Goal: Information Seeking & Learning: Understand process/instructions

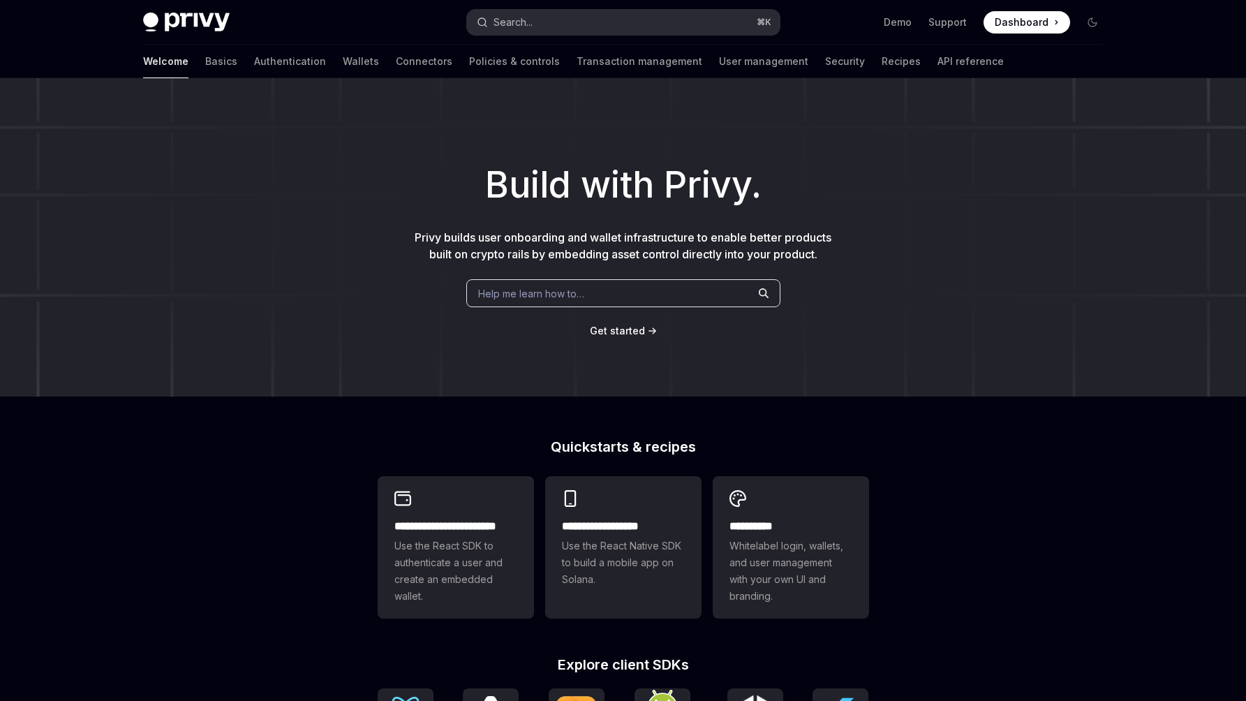
click at [617, 14] on button "Search... ⌘ K" at bounding box center [623, 22] width 313 height 25
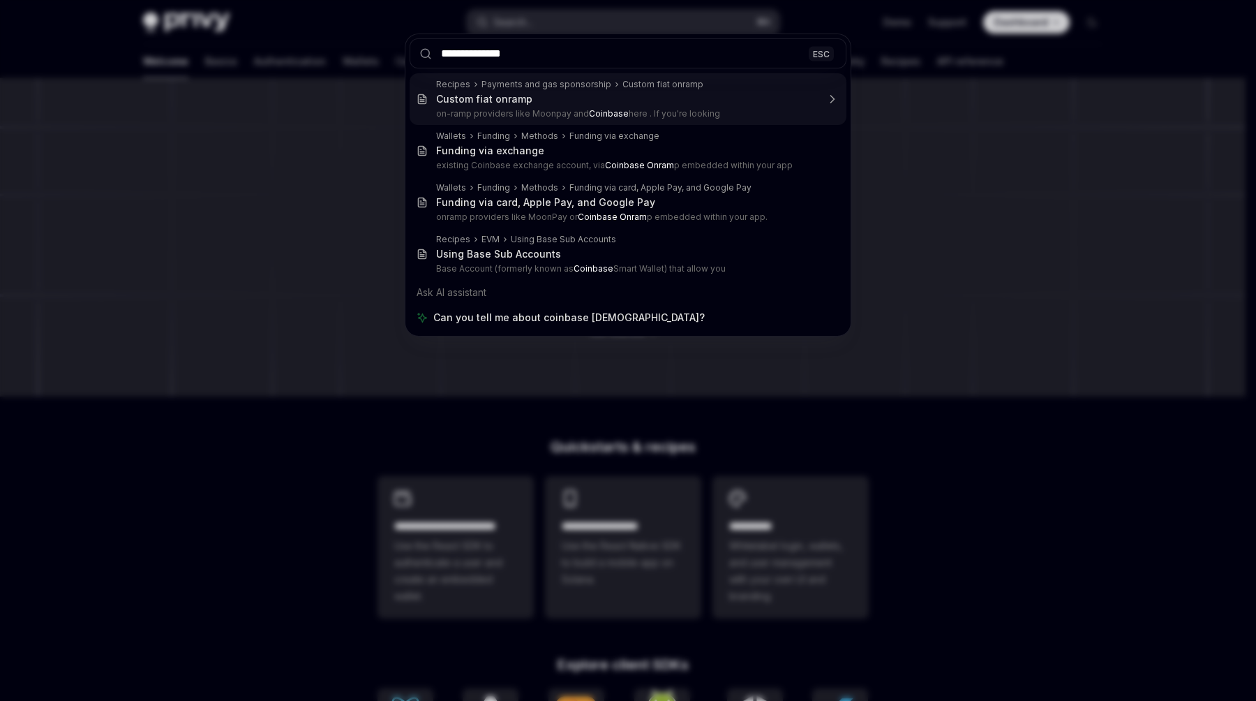
type input "**********"
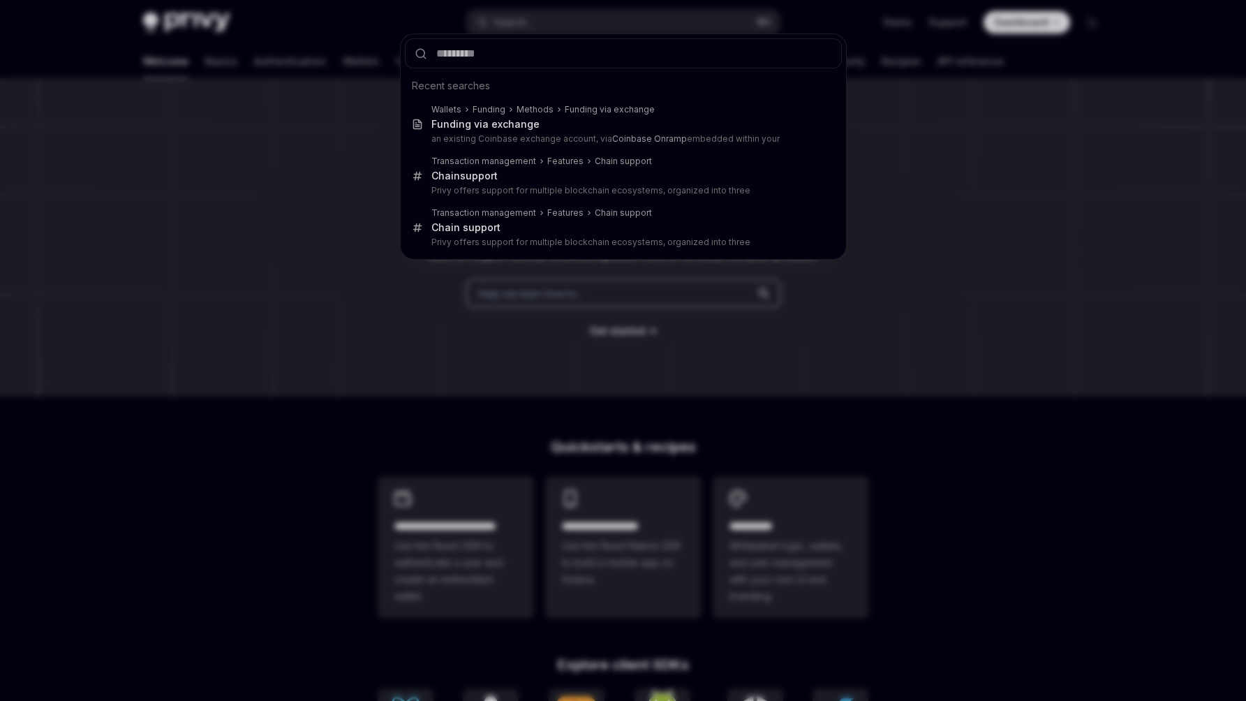
type textarea "*"
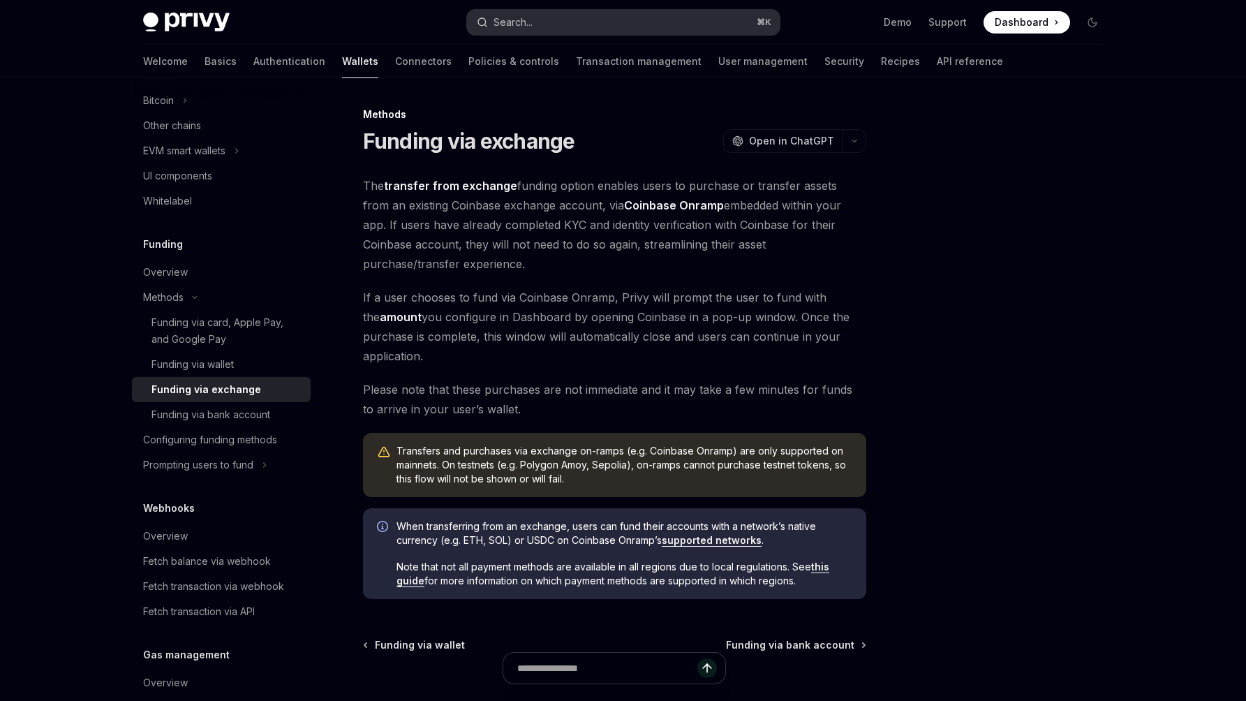
click at [567, 25] on button "Search... ⌘ K" at bounding box center [623, 22] width 313 height 25
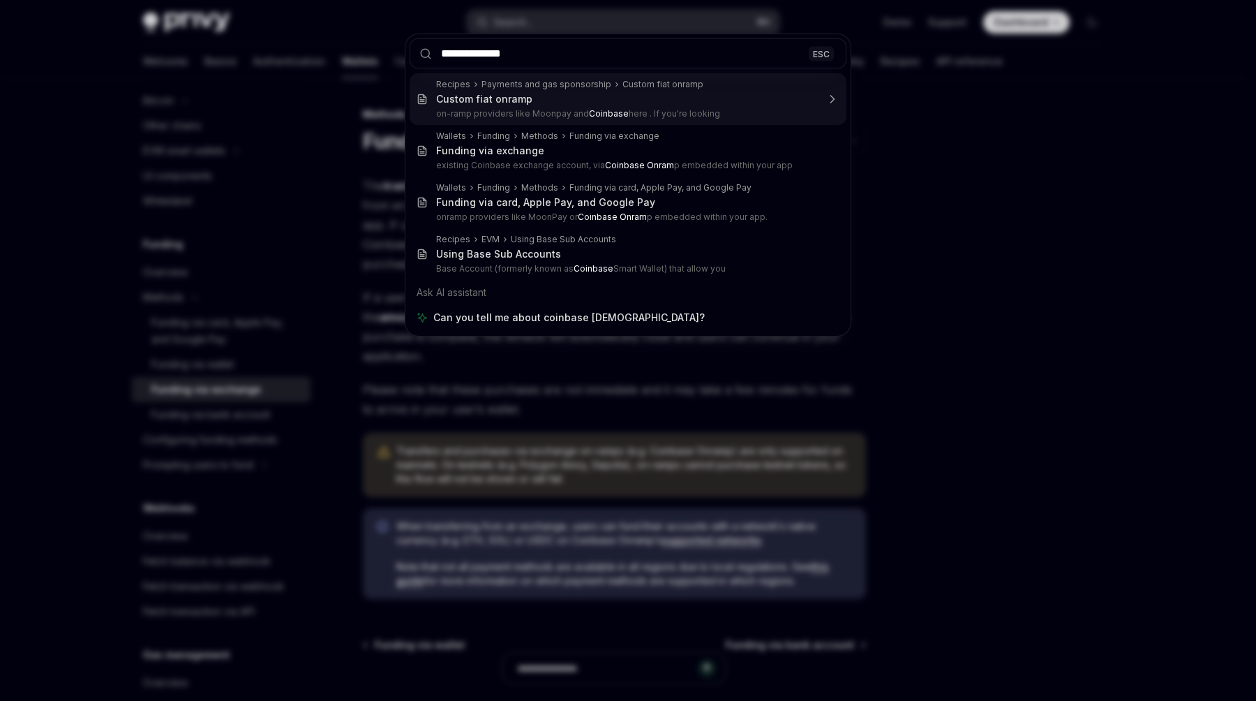
type input "**********"
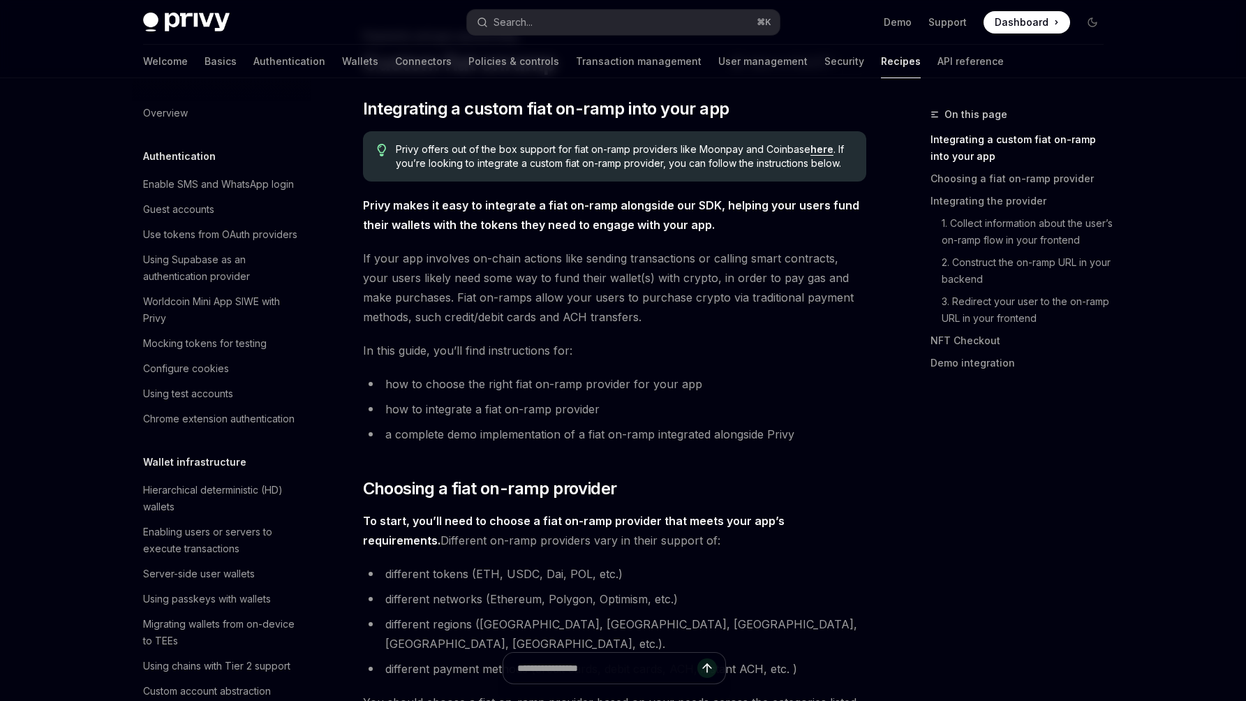
click at [821, 147] on link "here" at bounding box center [821, 149] width 23 height 13
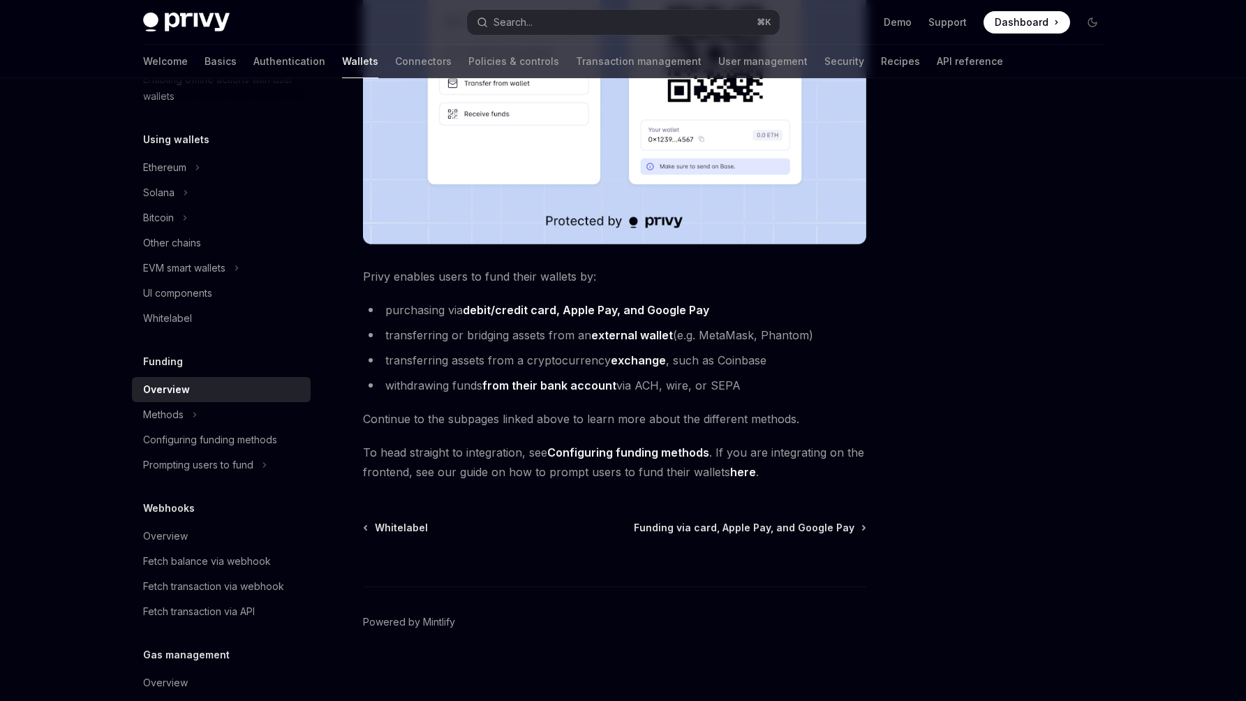
scroll to position [412, 0]
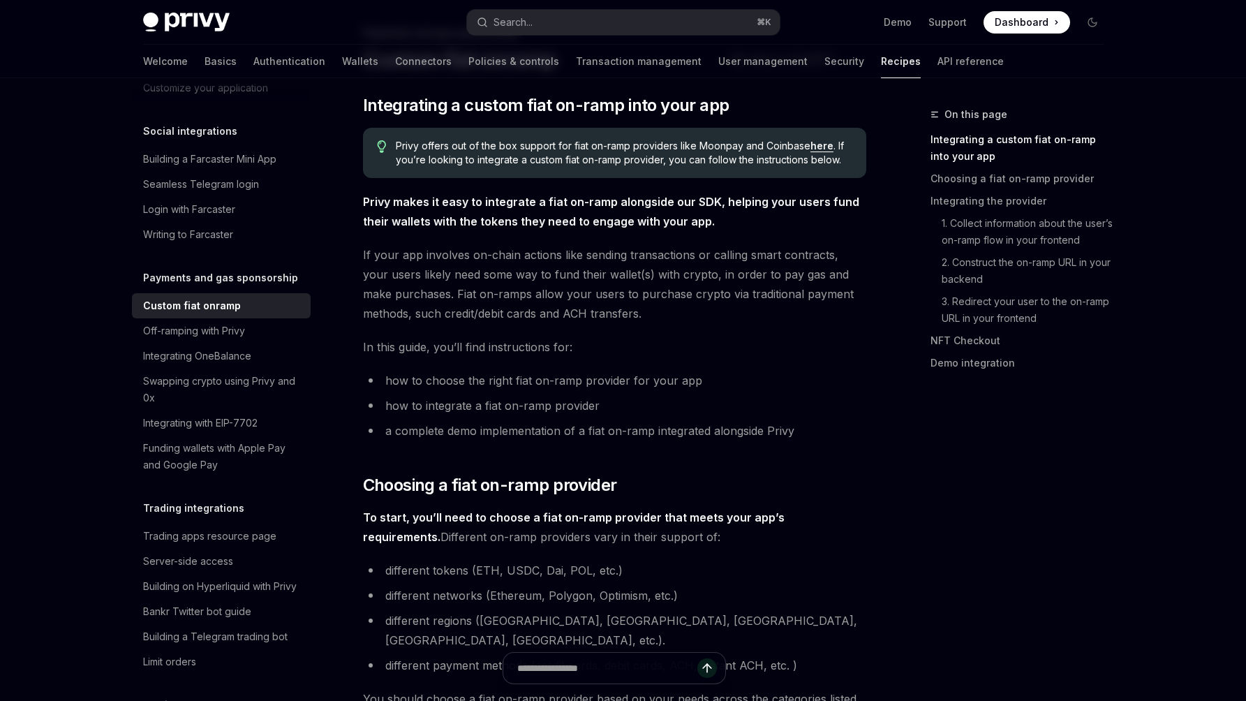
scroll to position [78, 0]
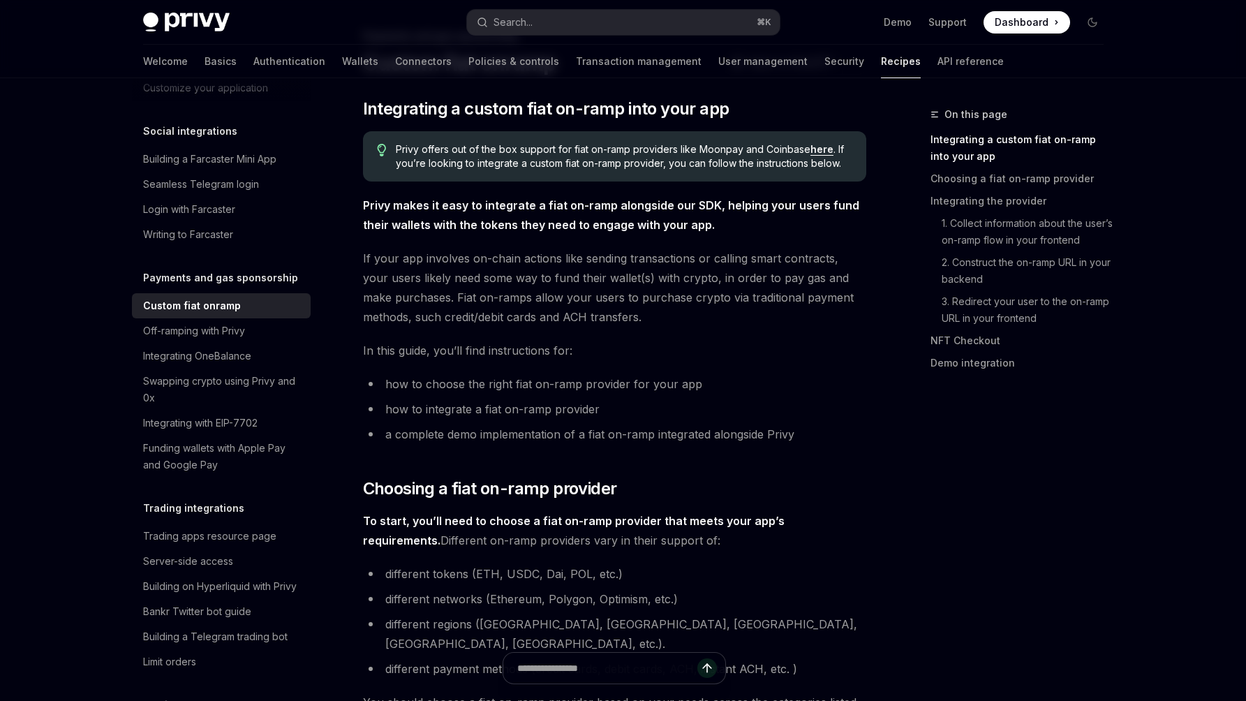
click at [823, 149] on link "here" at bounding box center [821, 149] width 23 height 13
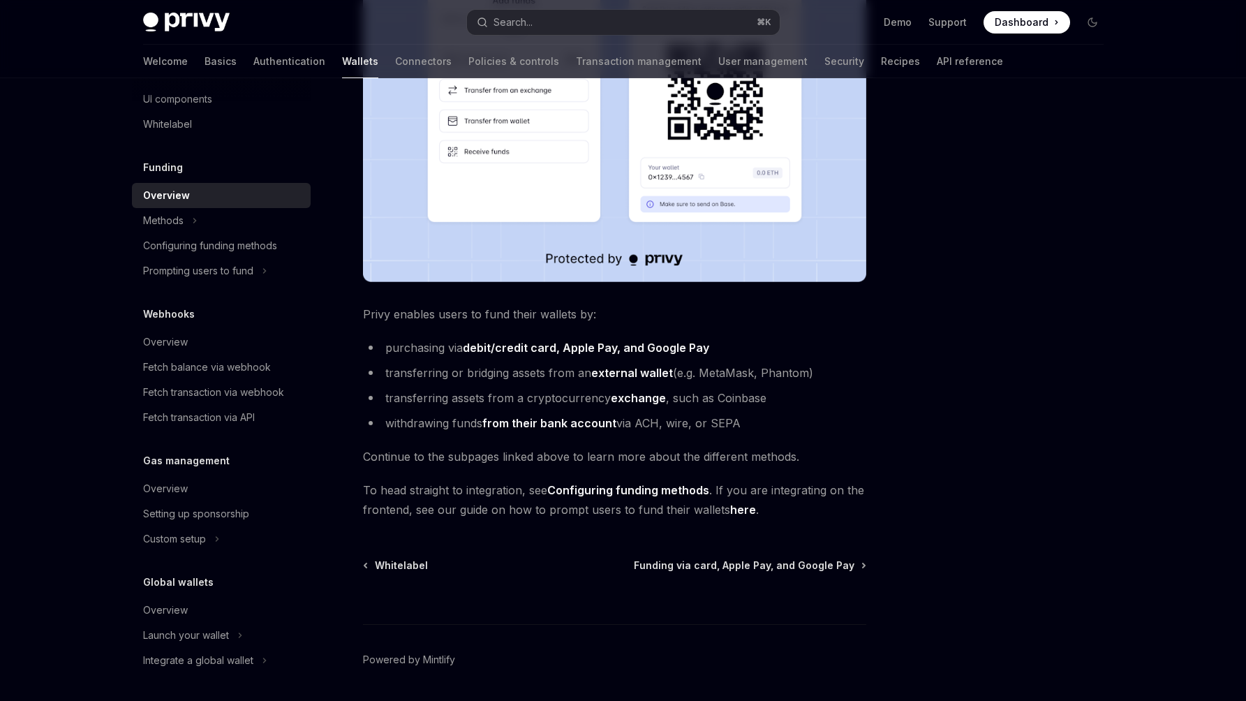
scroll to position [368, 0]
click at [634, 486] on link "Configuring funding methods" at bounding box center [628, 489] width 162 height 15
type textarea "*"
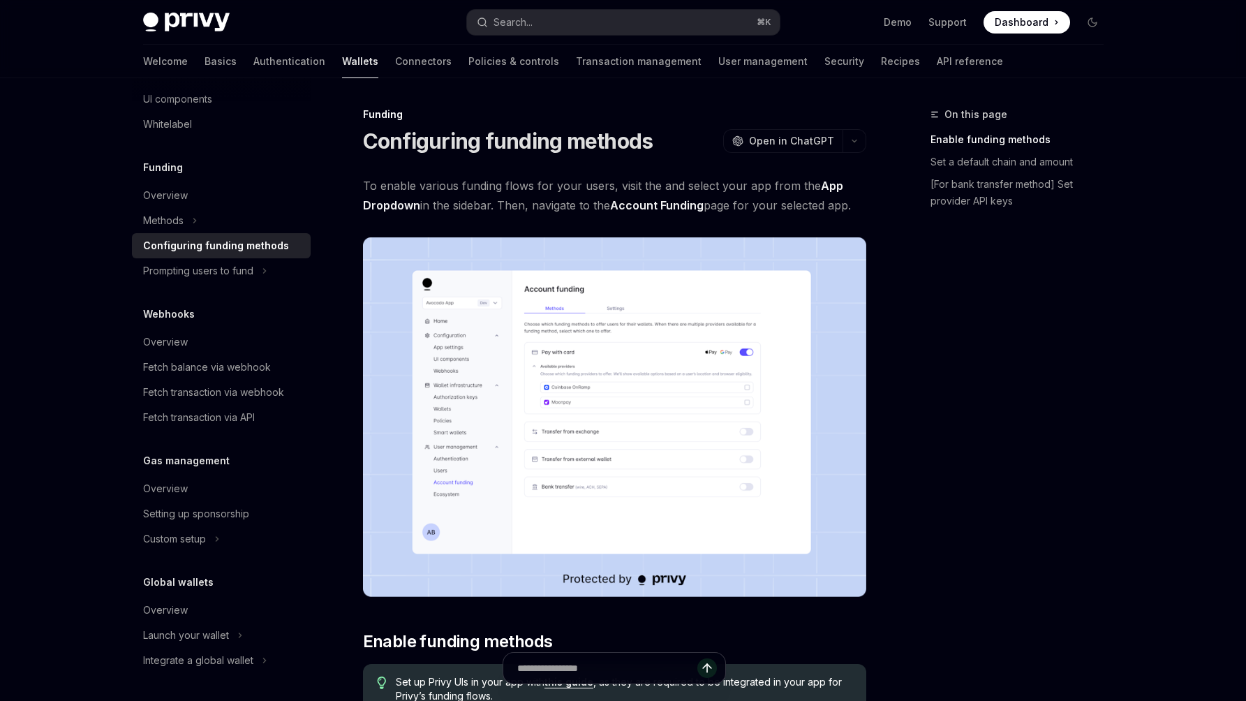
scroll to position [1, 0]
